Goal: Obtain resource: Download file/media

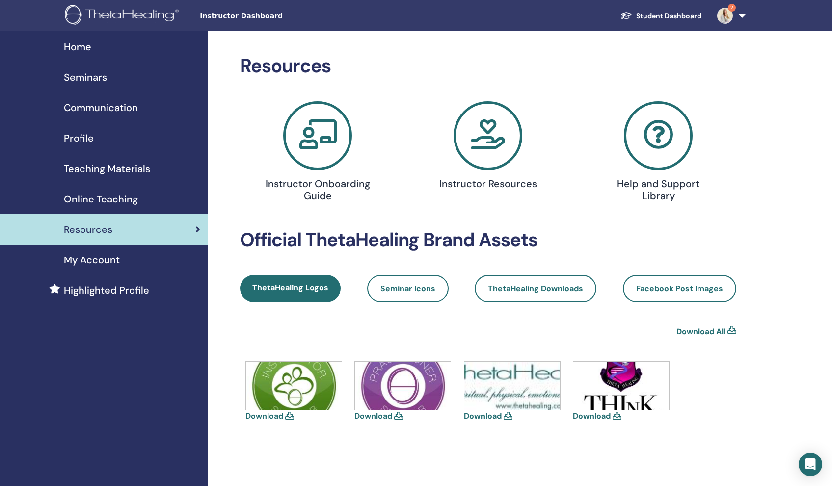
click at [497, 151] on icon at bounding box center [488, 135] width 69 height 69
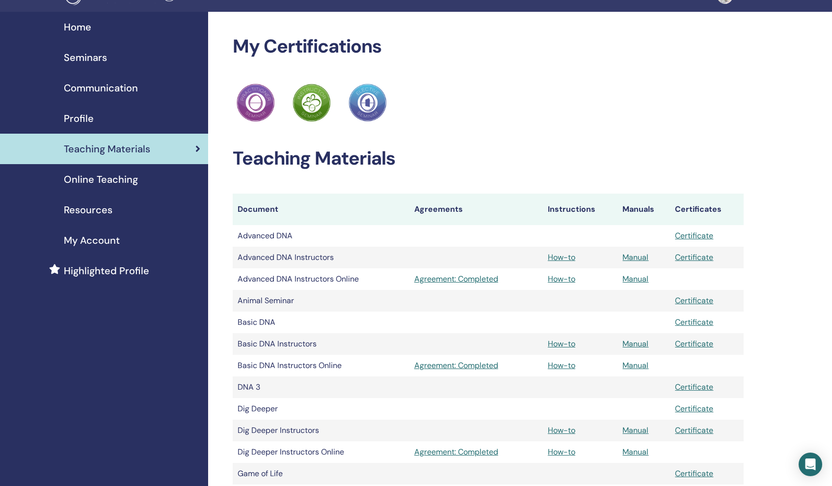
scroll to position [20, 0]
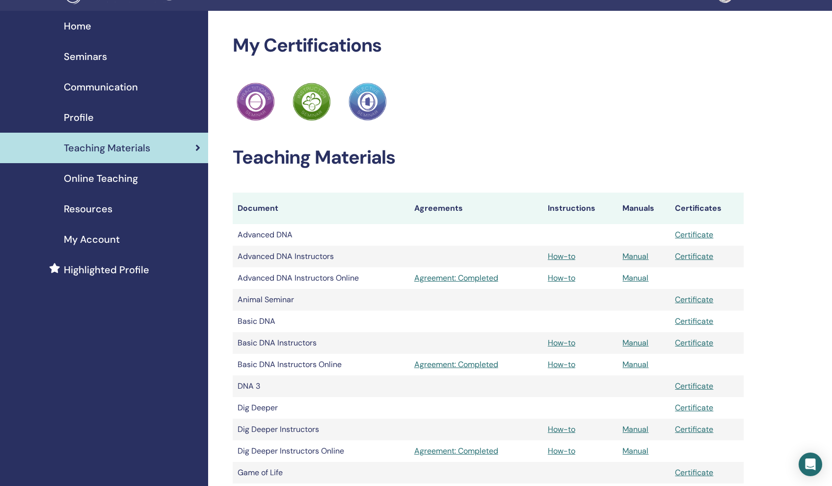
click at [637, 283] on td "Manual" at bounding box center [644, 278] width 53 height 22
click at [637, 279] on link "Manual" at bounding box center [636, 278] width 26 height 10
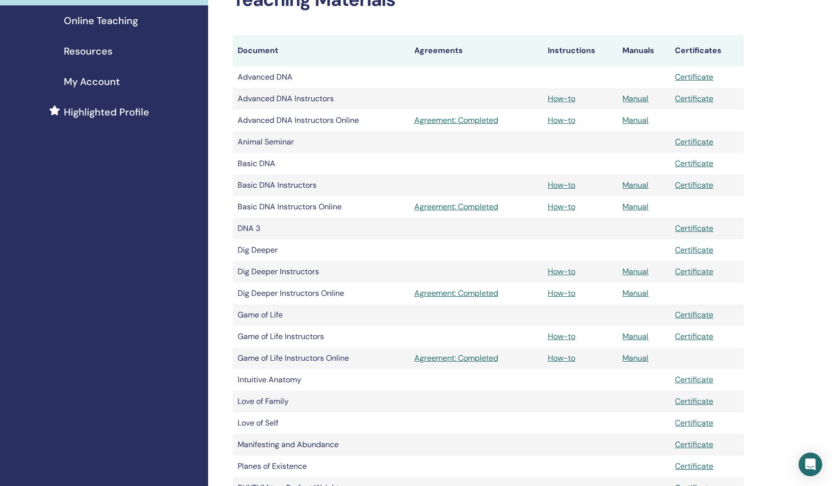
scroll to position [180, 0]
click at [638, 184] on link "Manual" at bounding box center [636, 183] width 26 height 10
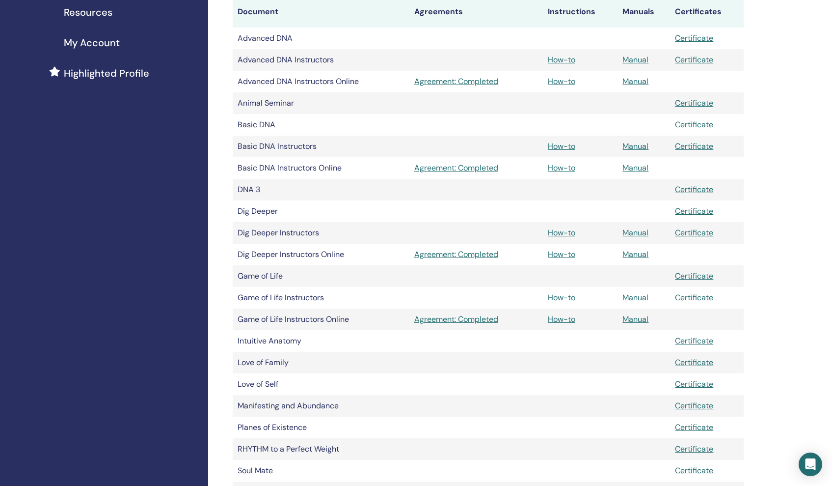
scroll to position [218, 0]
click at [637, 165] on link "Manual" at bounding box center [636, 167] width 26 height 10
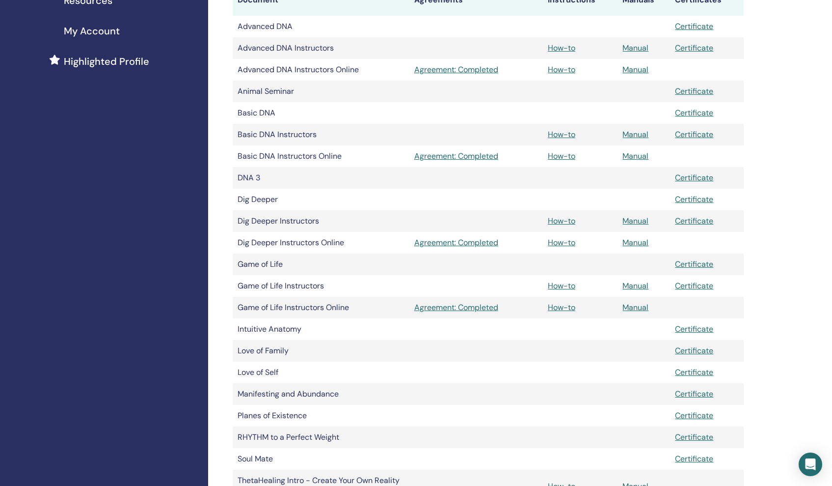
scroll to position [228, 0]
click at [645, 244] on link "Manual" at bounding box center [636, 243] width 26 height 10
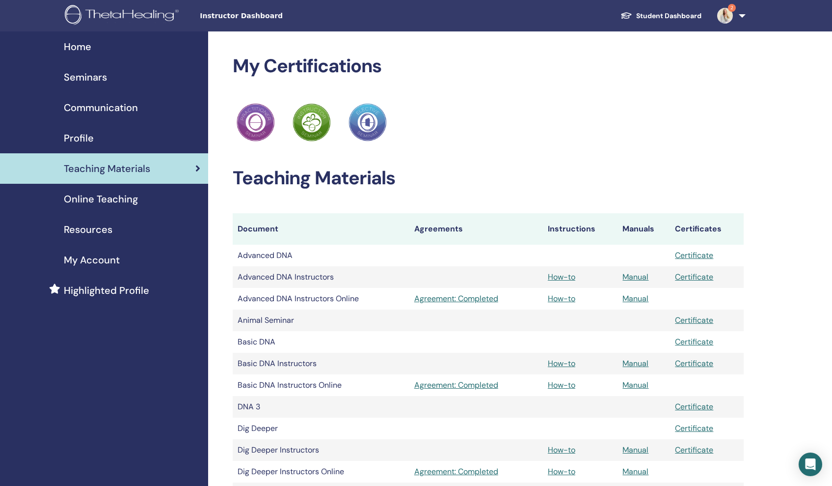
scroll to position [228, 0]
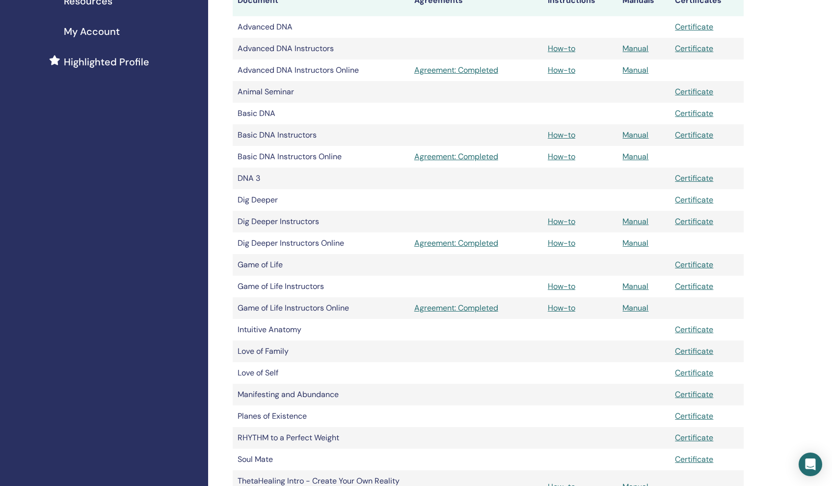
click at [645, 219] on link "Manual" at bounding box center [636, 221] width 26 height 10
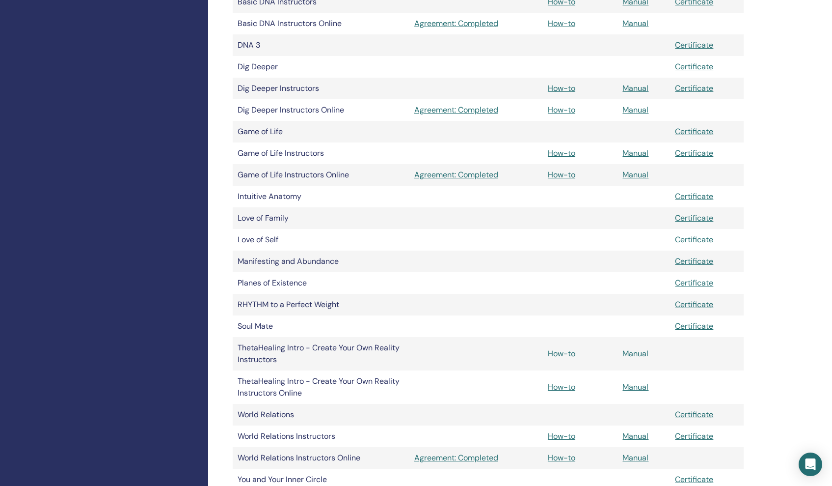
scroll to position [362, 0]
click at [633, 151] on link "Manual" at bounding box center [636, 152] width 26 height 10
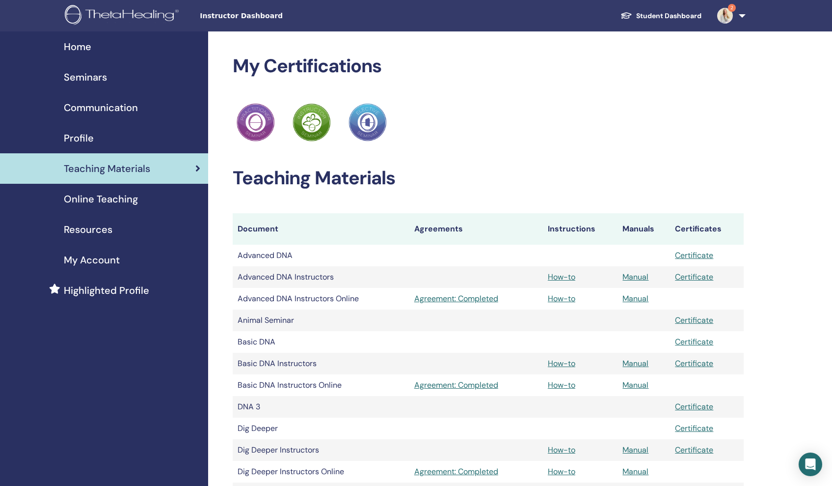
scroll to position [362, 0]
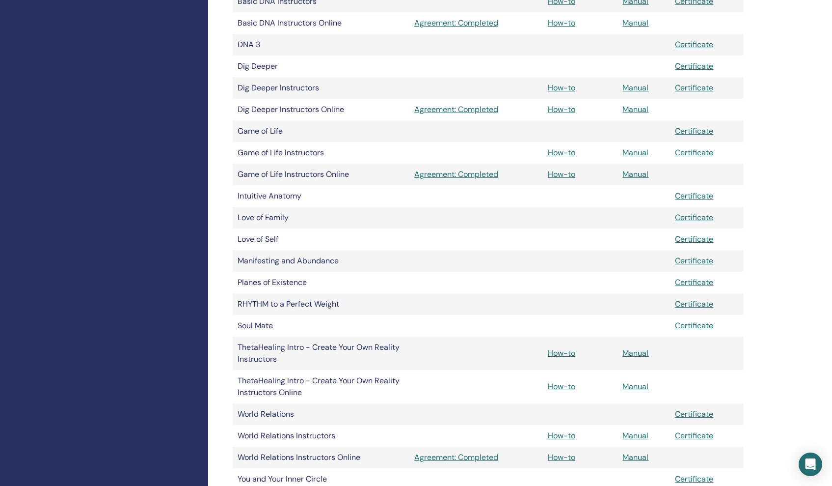
click at [632, 172] on link "Manual" at bounding box center [636, 174] width 26 height 10
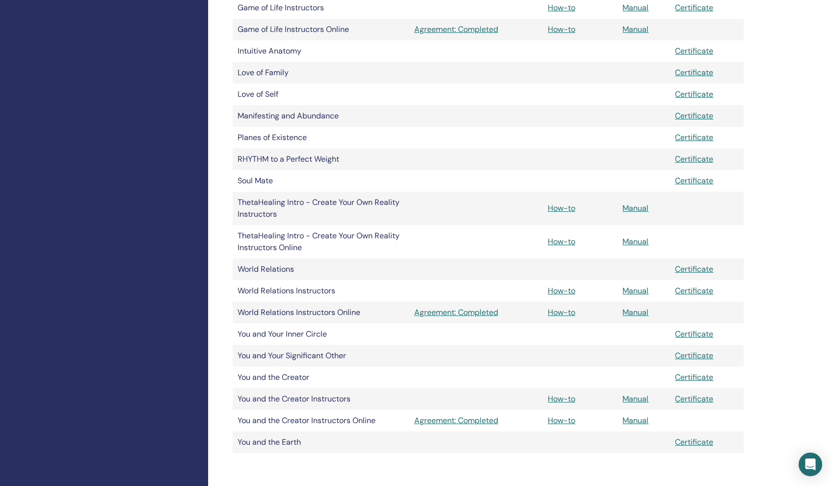
scroll to position [518, 0]
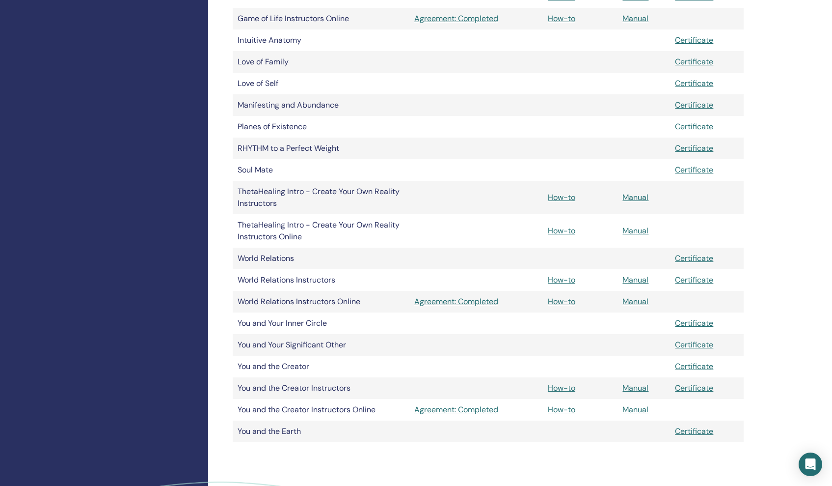
click at [637, 195] on link "Manual" at bounding box center [636, 197] width 26 height 10
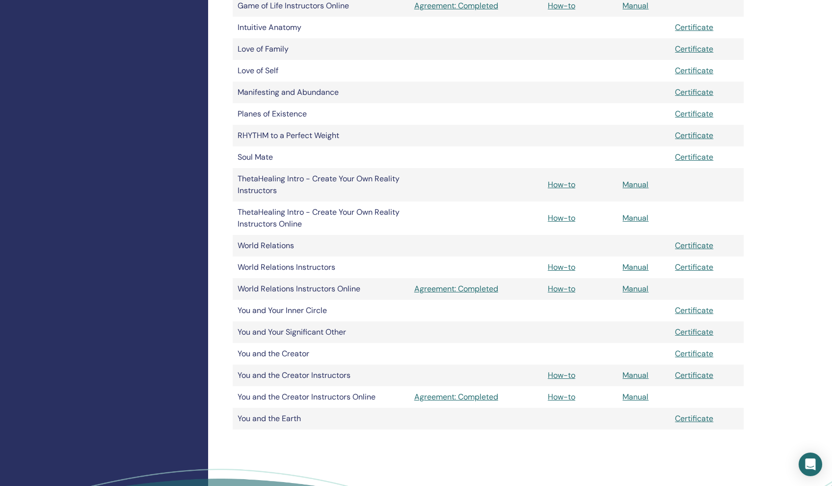
scroll to position [531, 0]
click at [638, 219] on link "Manual" at bounding box center [636, 217] width 26 height 10
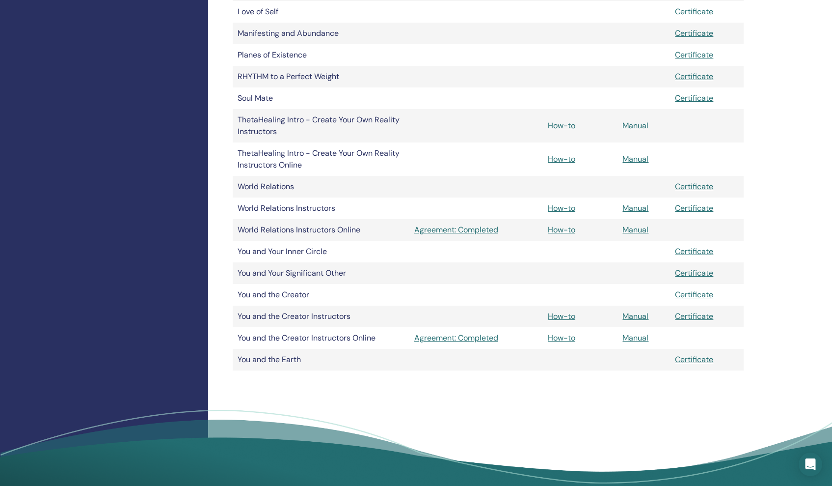
scroll to position [591, 0]
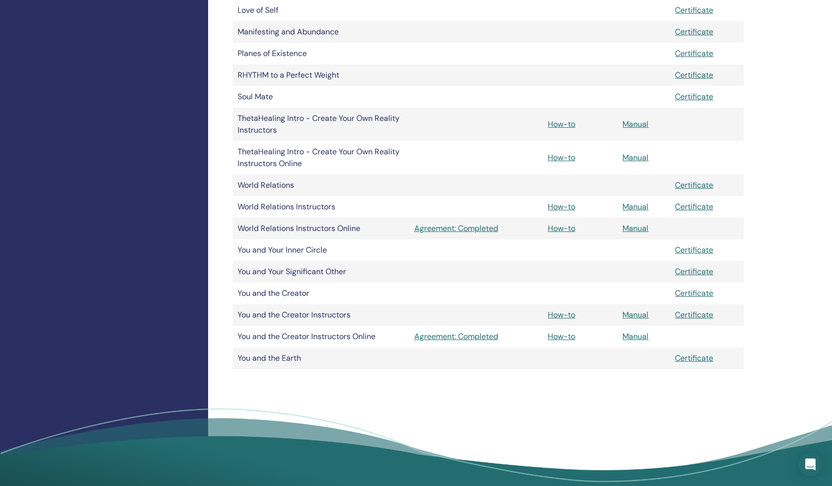
click at [642, 228] on link "Manual" at bounding box center [636, 228] width 26 height 10
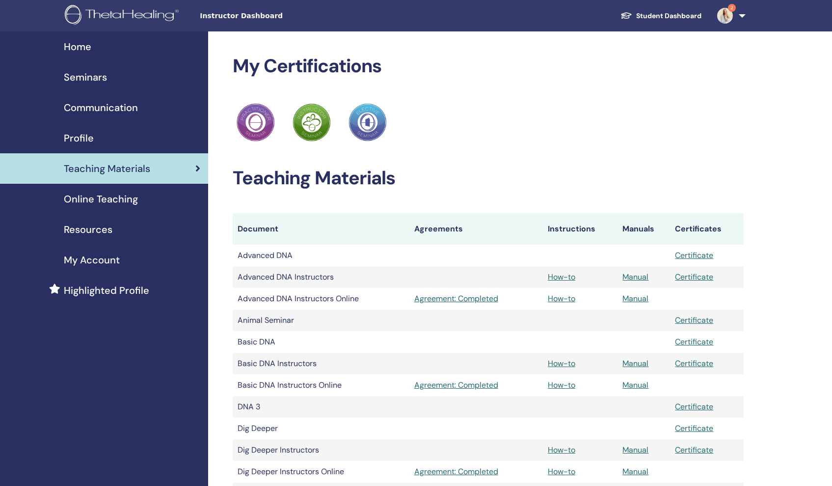
scroll to position [591, 0]
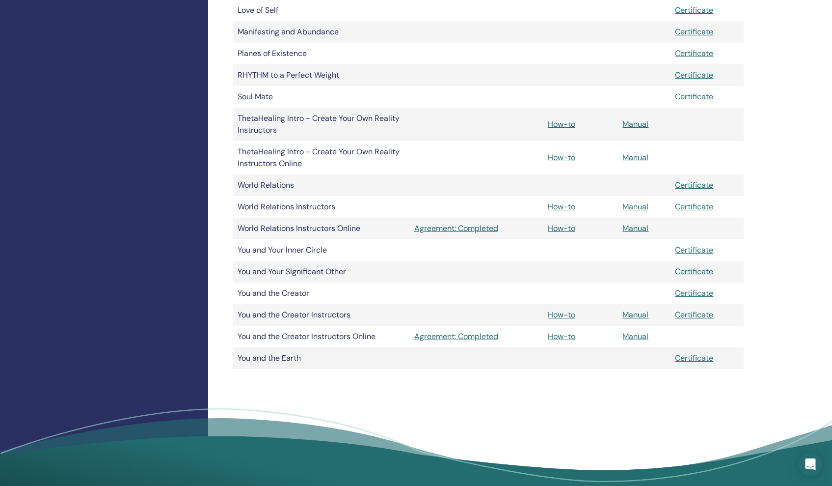
click at [625, 230] on link "Manual" at bounding box center [636, 228] width 26 height 10
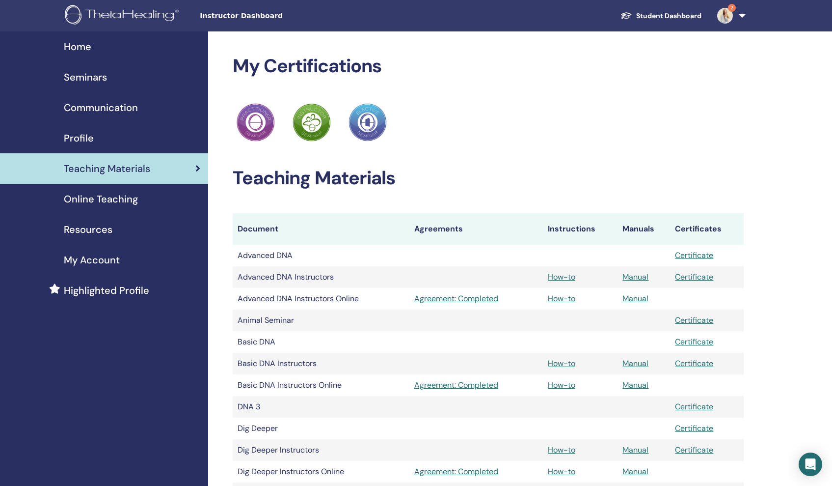
scroll to position [591, 0]
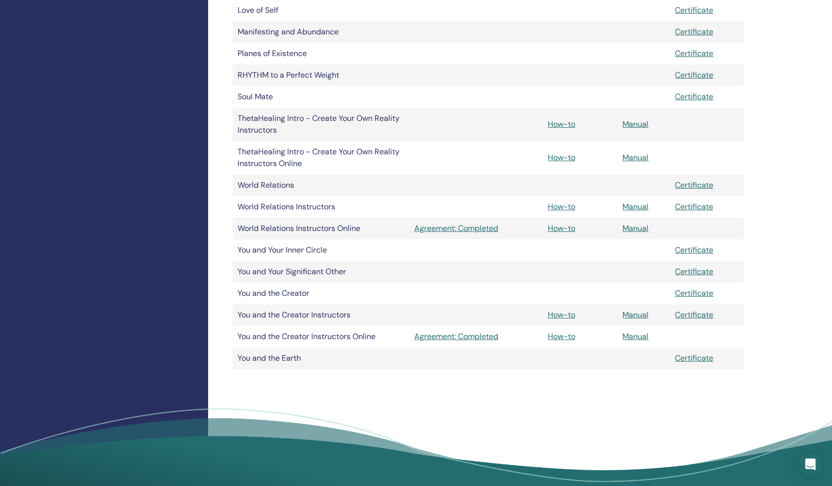
click at [643, 334] on link "Manual" at bounding box center [636, 336] width 26 height 10
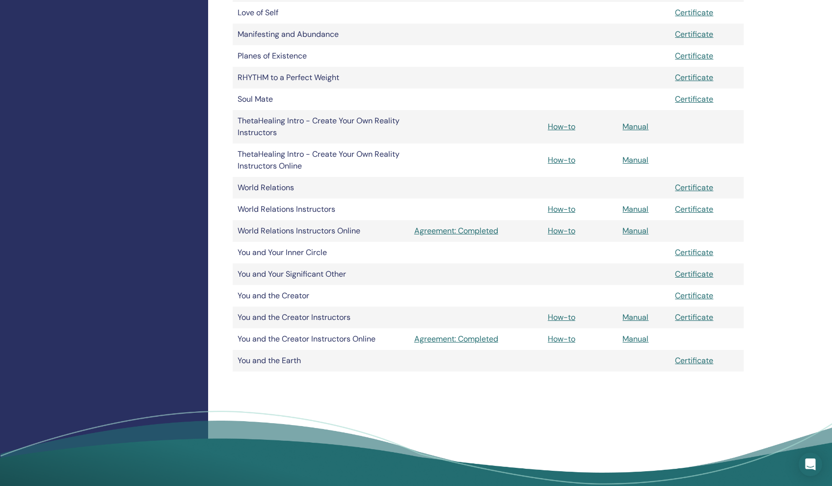
scroll to position [587, 0]
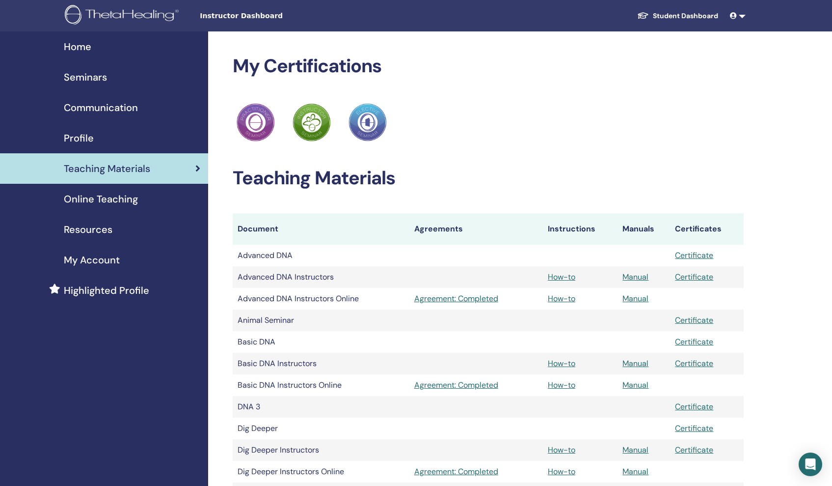
scroll to position [588, 0]
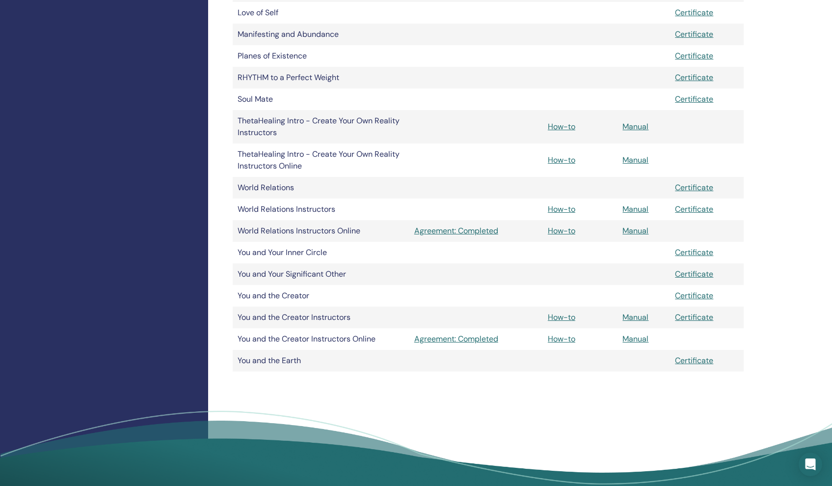
click at [633, 338] on link "Manual" at bounding box center [636, 338] width 26 height 10
